Goal: Task Accomplishment & Management: Manage account settings

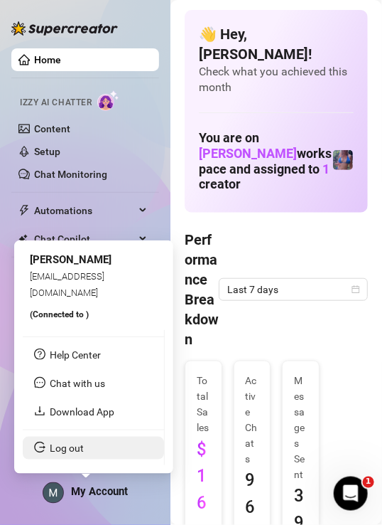
click at [84, 447] on link "Log out" at bounding box center [67, 447] width 34 height 11
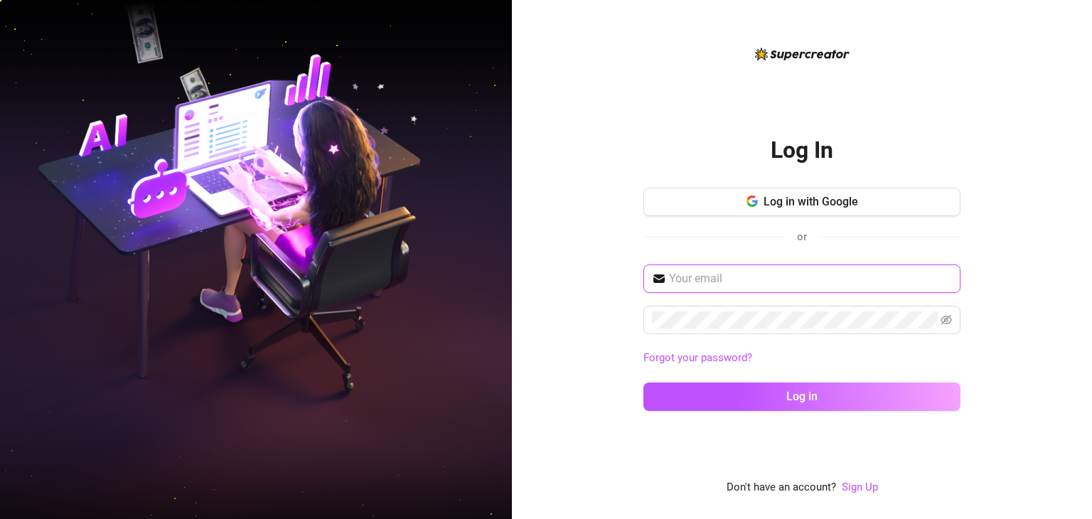
click at [382, 274] on input "text" at bounding box center [810, 278] width 283 height 17
type input "mattrix.vallejo@gmail.com"
click at [382, 328] on span at bounding box center [801, 320] width 317 height 28
click at [382, 382] on button "Log in" at bounding box center [801, 396] width 317 height 28
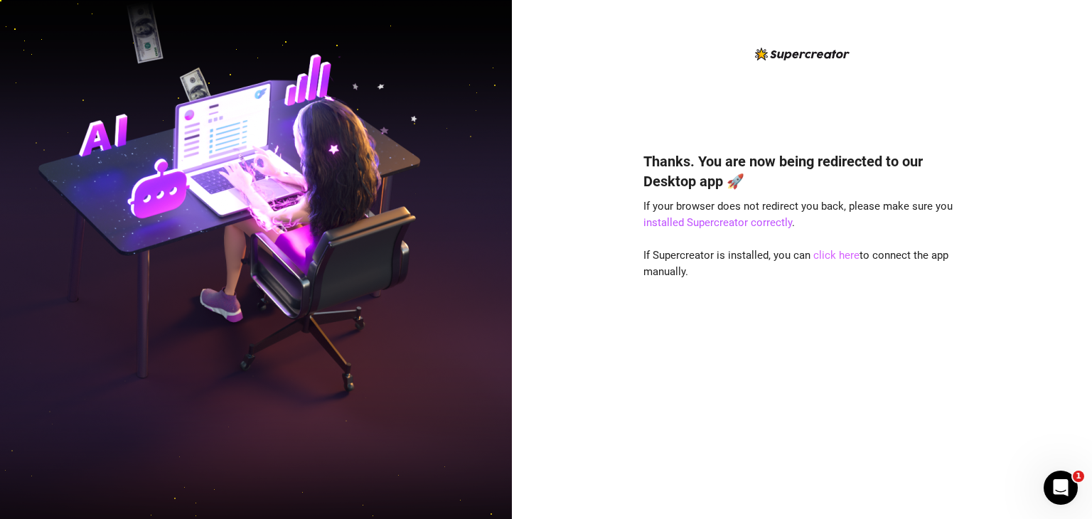
click at [819, 254] on link "click here" at bounding box center [836, 255] width 46 height 13
click at [839, 252] on link "click here" at bounding box center [836, 255] width 46 height 13
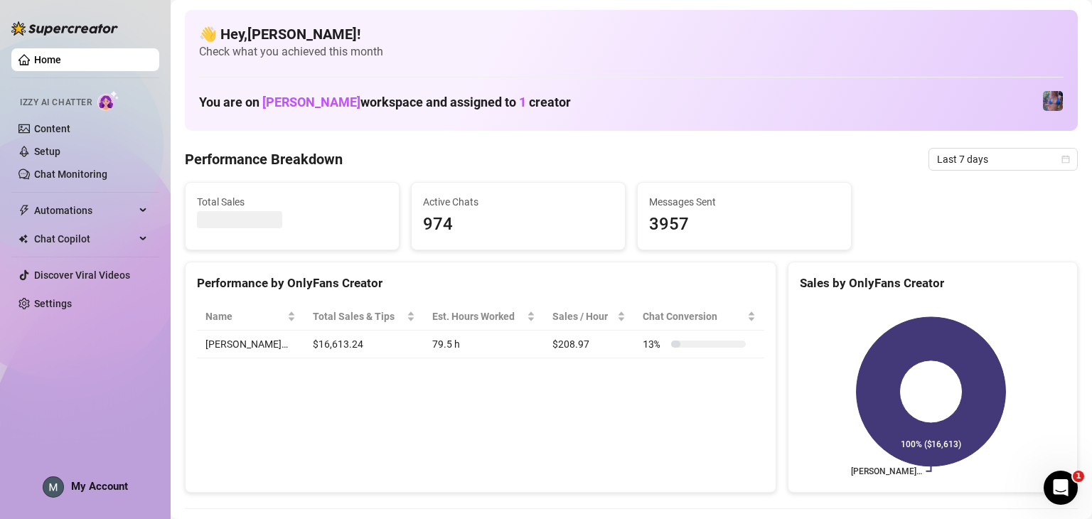
scroll to position [71, 0]
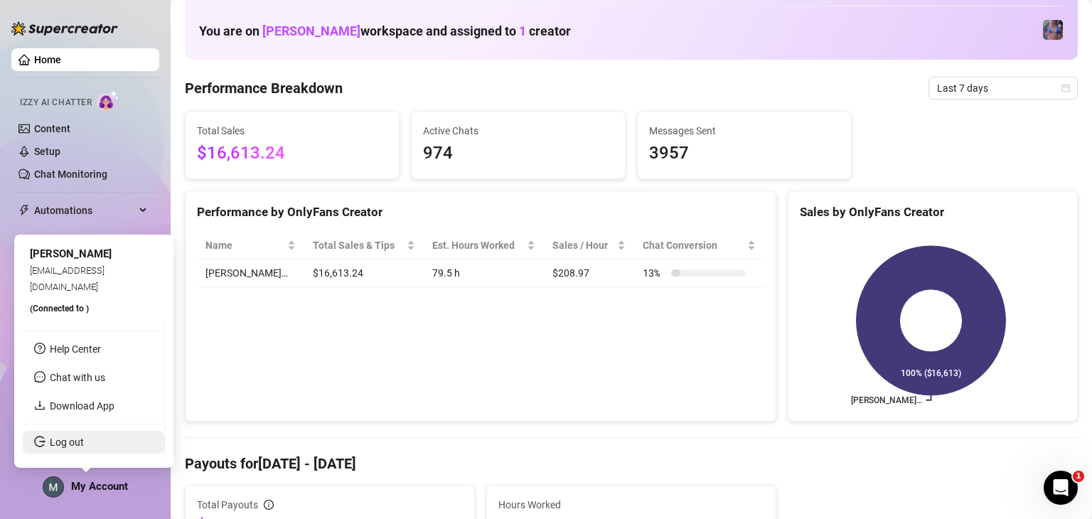
click at [84, 446] on link "Log out" at bounding box center [67, 441] width 34 height 11
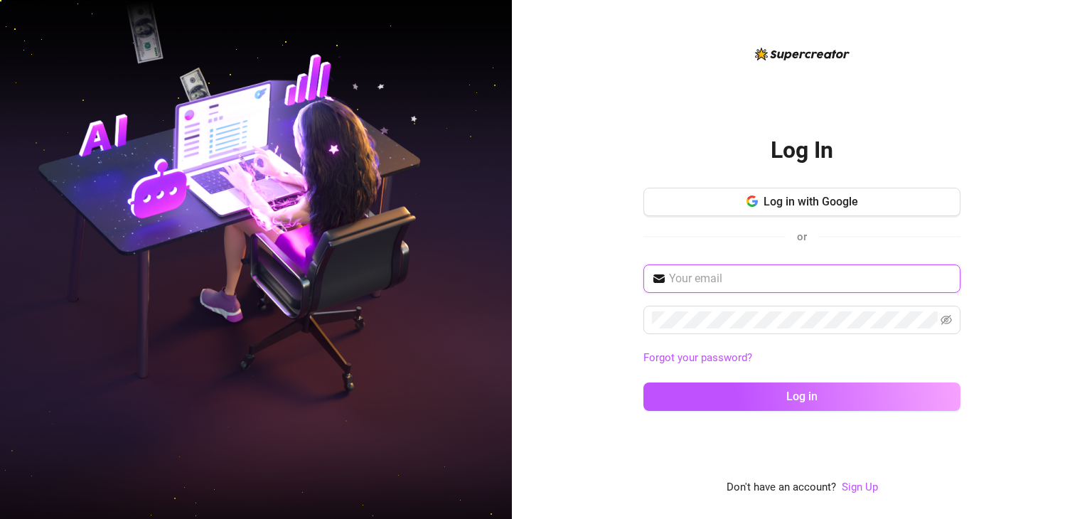
click at [748, 285] on input "text" at bounding box center [810, 278] width 283 height 17
click at [788, 205] on span "Log in with Google" at bounding box center [810, 202] width 95 height 14
